Goal: Task Accomplishment & Management: Manage account settings

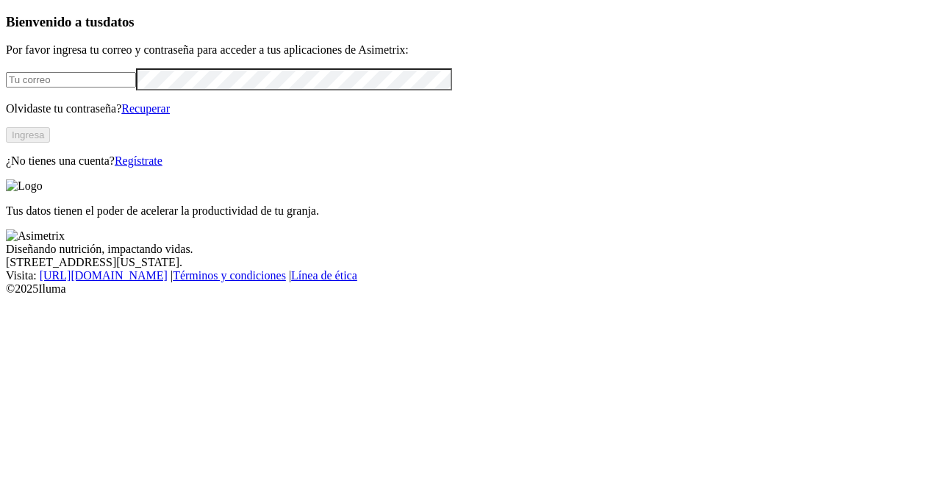
type input "[PERSON_NAME][EMAIL_ADDRESS][PERSON_NAME][DOMAIN_NAME]"
click at [50, 143] on button "Ingresa" at bounding box center [28, 134] width 44 height 15
